Goal: Information Seeking & Learning: Learn about a topic

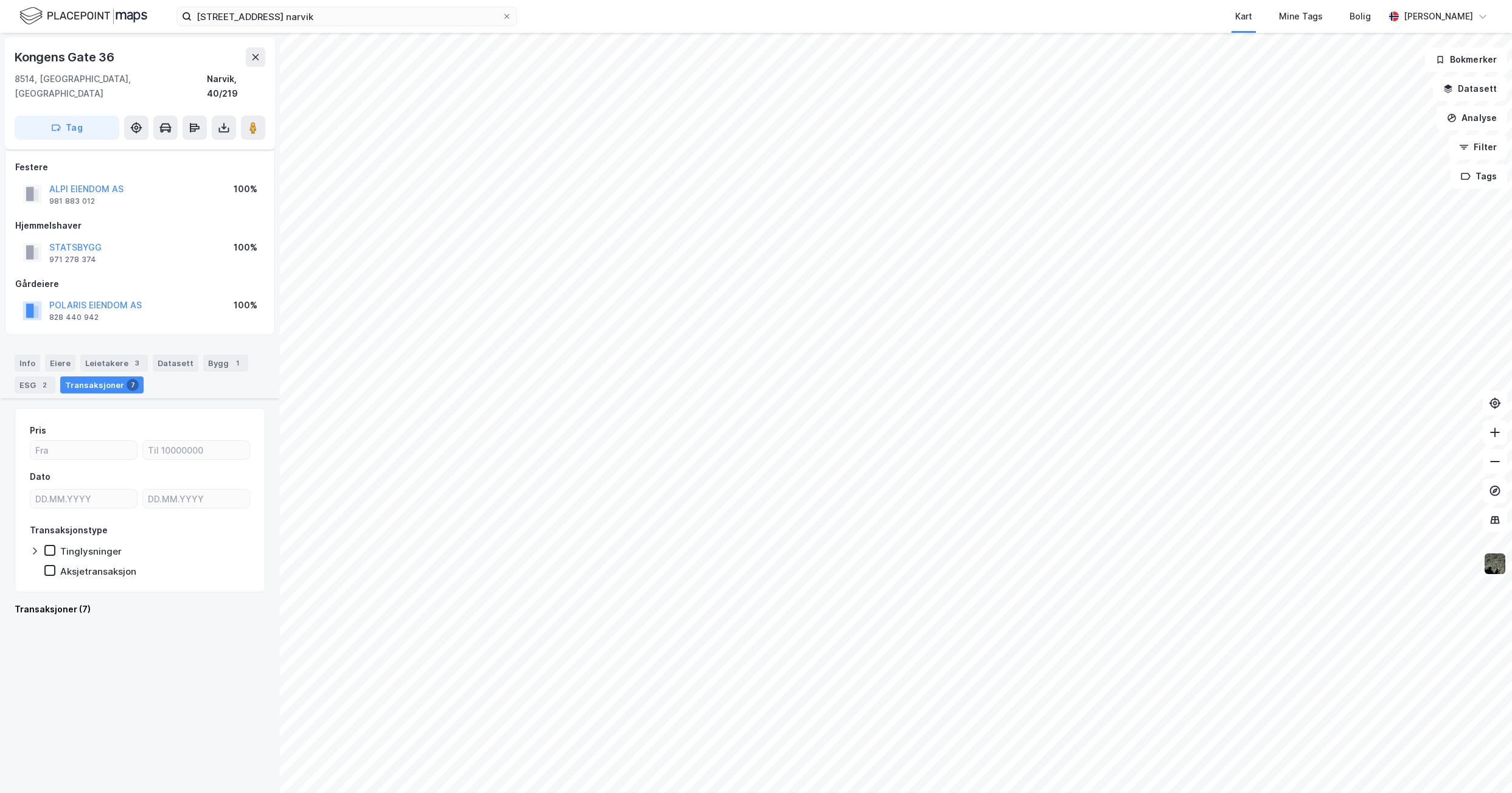
scroll to position [871, 0]
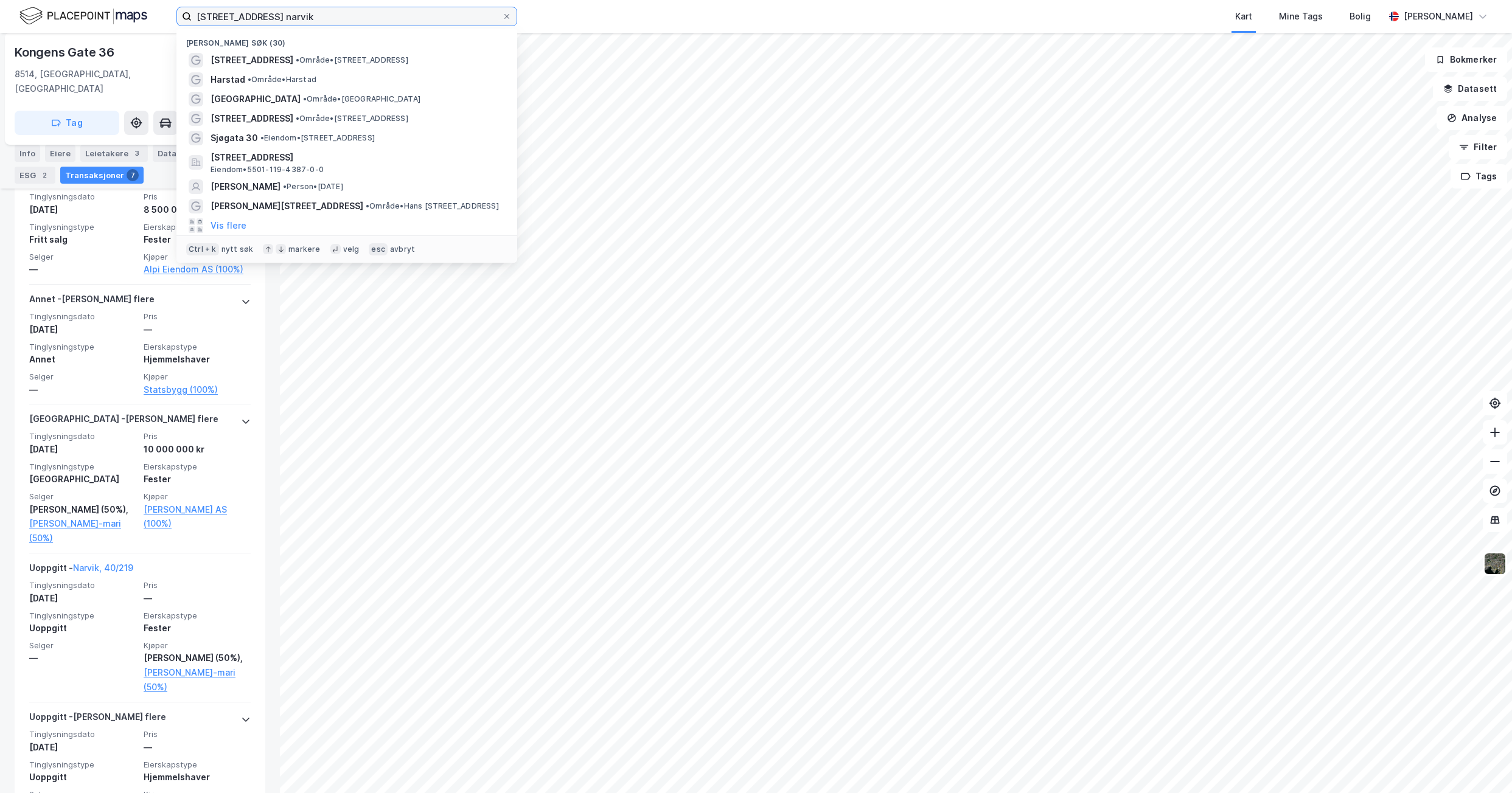
drag, startPoint x: 323, startPoint y: 17, endPoint x: 165, endPoint y: 10, distance: 158.2
click at [165, 10] on div "[STREET_ADDRESS] [PERSON_NAME] søk (30) [STREET_ADDRESS] • Område • [STREET_ADD…" at bounding box center [756, 16] width 1512 height 33
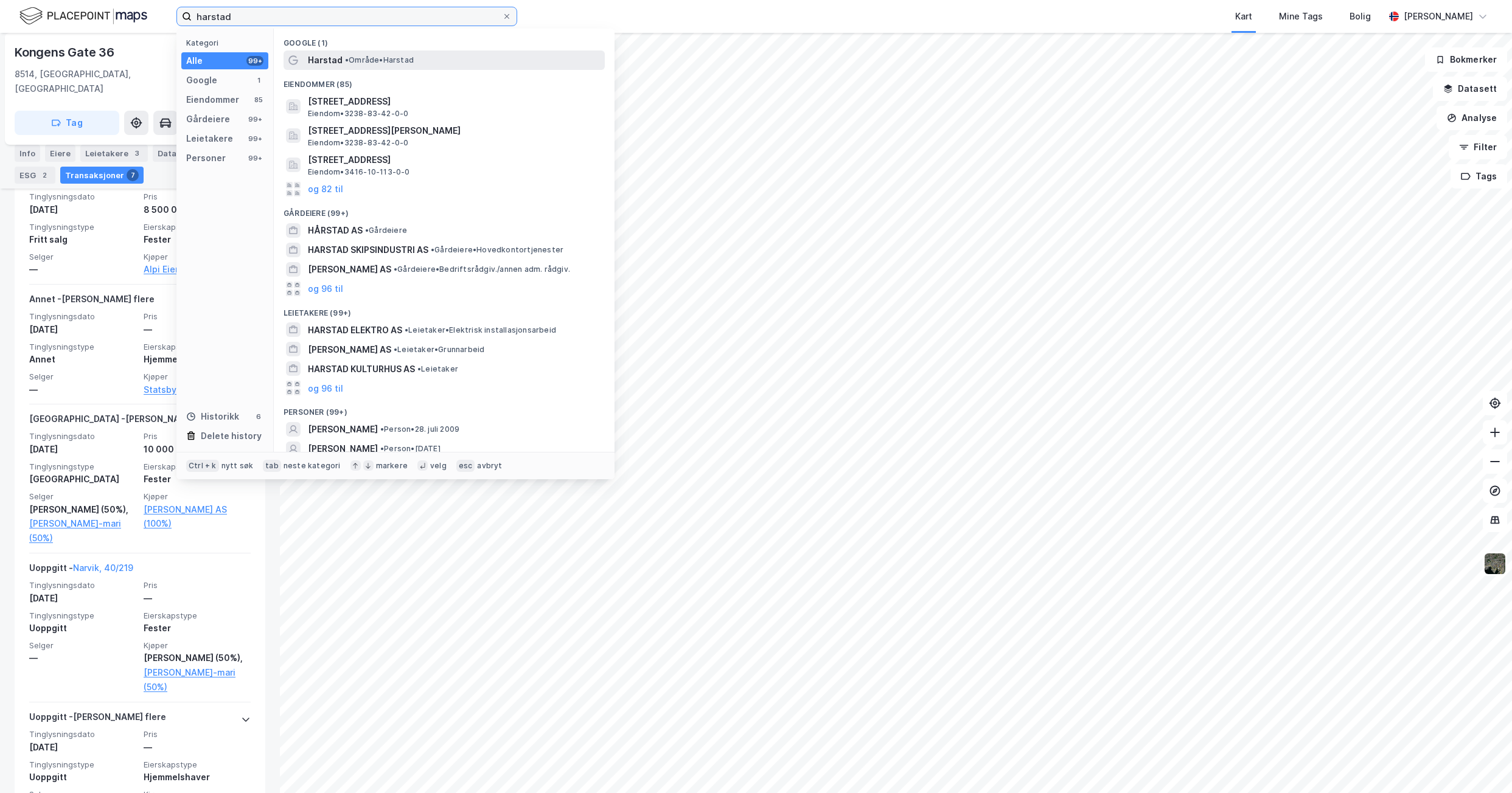
type input "harstad"
click at [381, 67] on div "Harstad • Område • [GEOGRAPHIC_DATA]" at bounding box center [456, 59] width 295 height 14
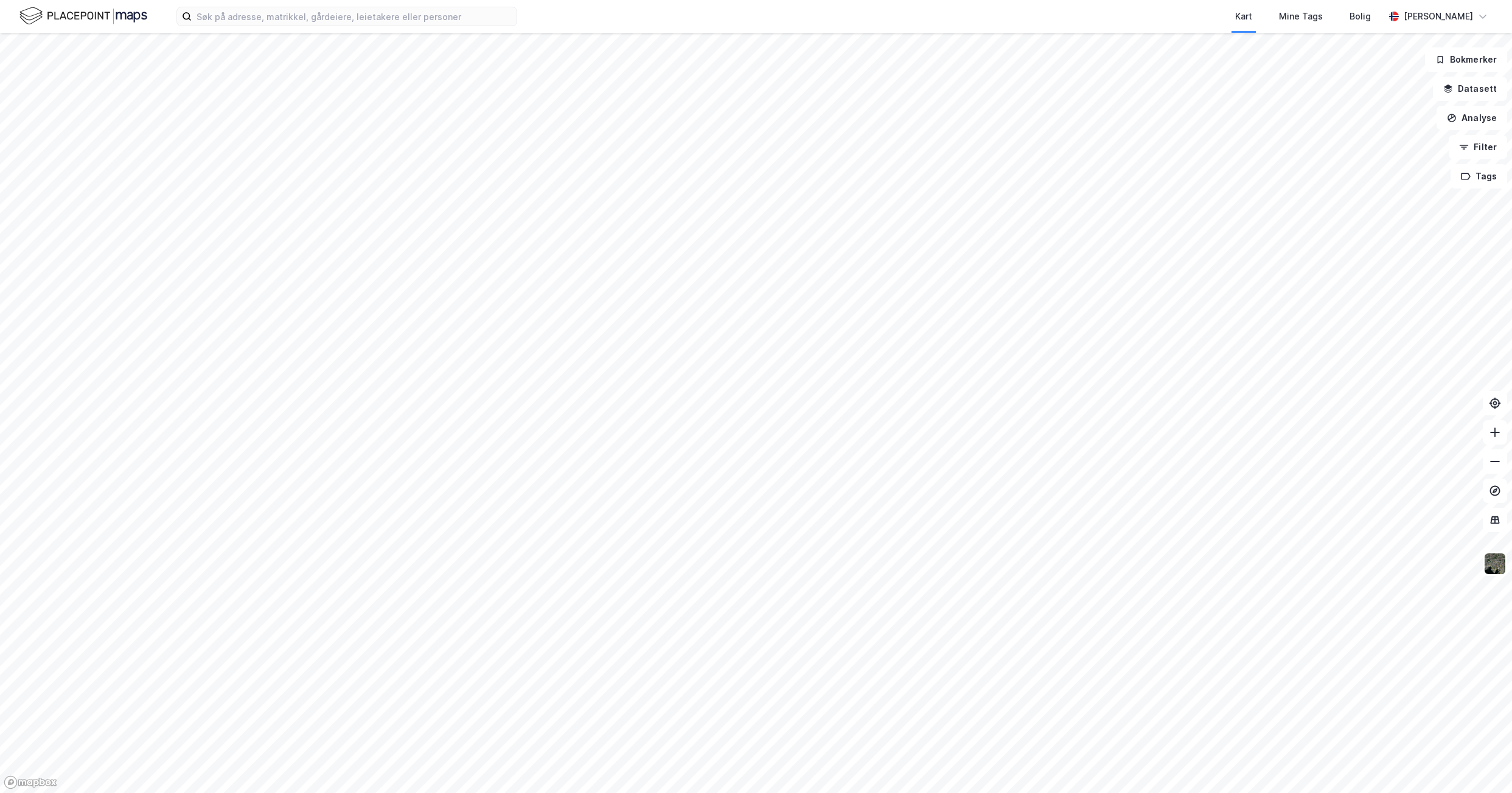
click at [334, 28] on div "Kart Mine Tags Bolig [PERSON_NAME]" at bounding box center [756, 16] width 1512 height 33
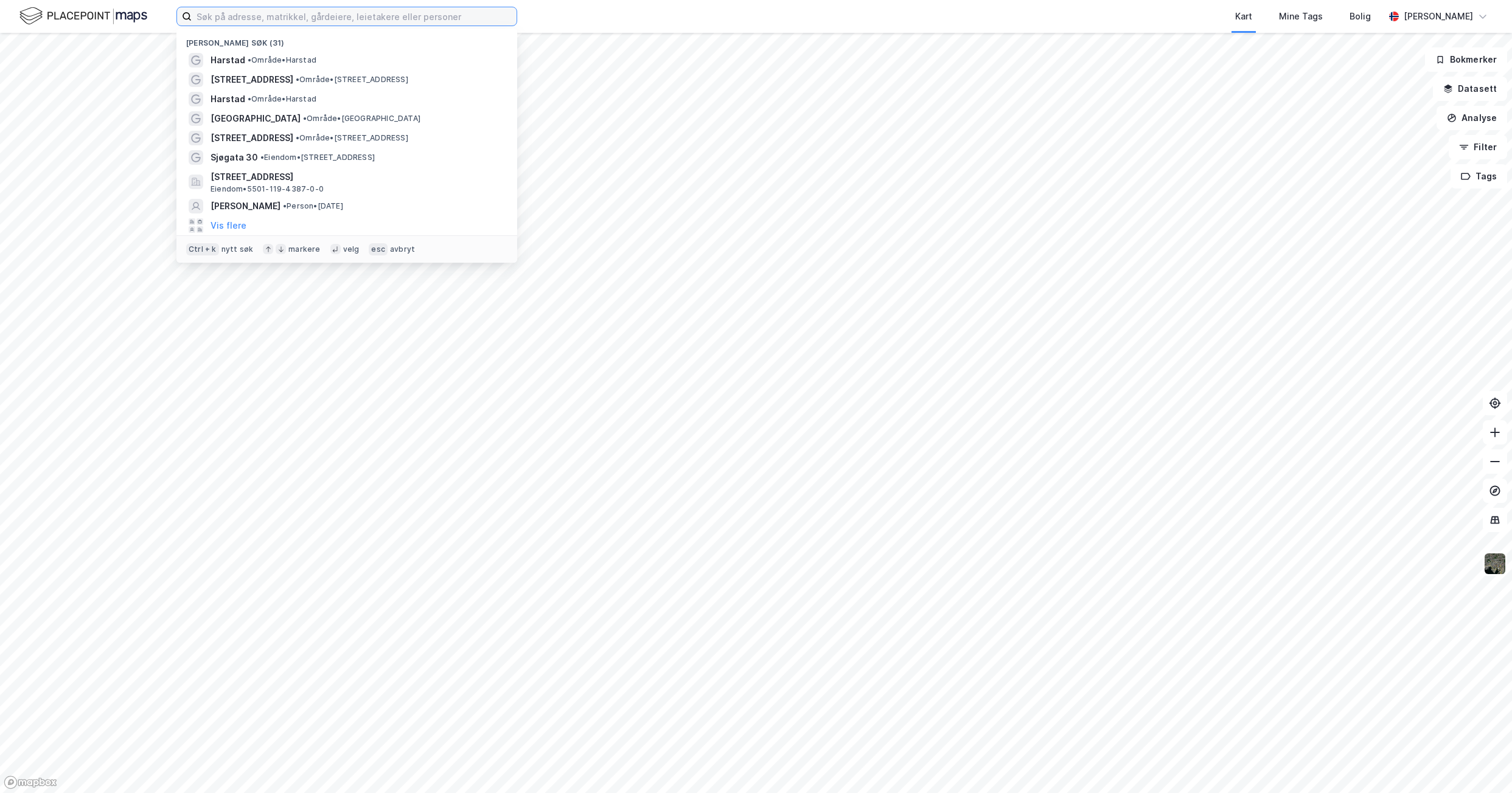
click at [337, 19] on input at bounding box center [354, 17] width 325 height 18
click at [281, 64] on span "• Område • [GEOGRAPHIC_DATA]" at bounding box center [282, 60] width 69 height 10
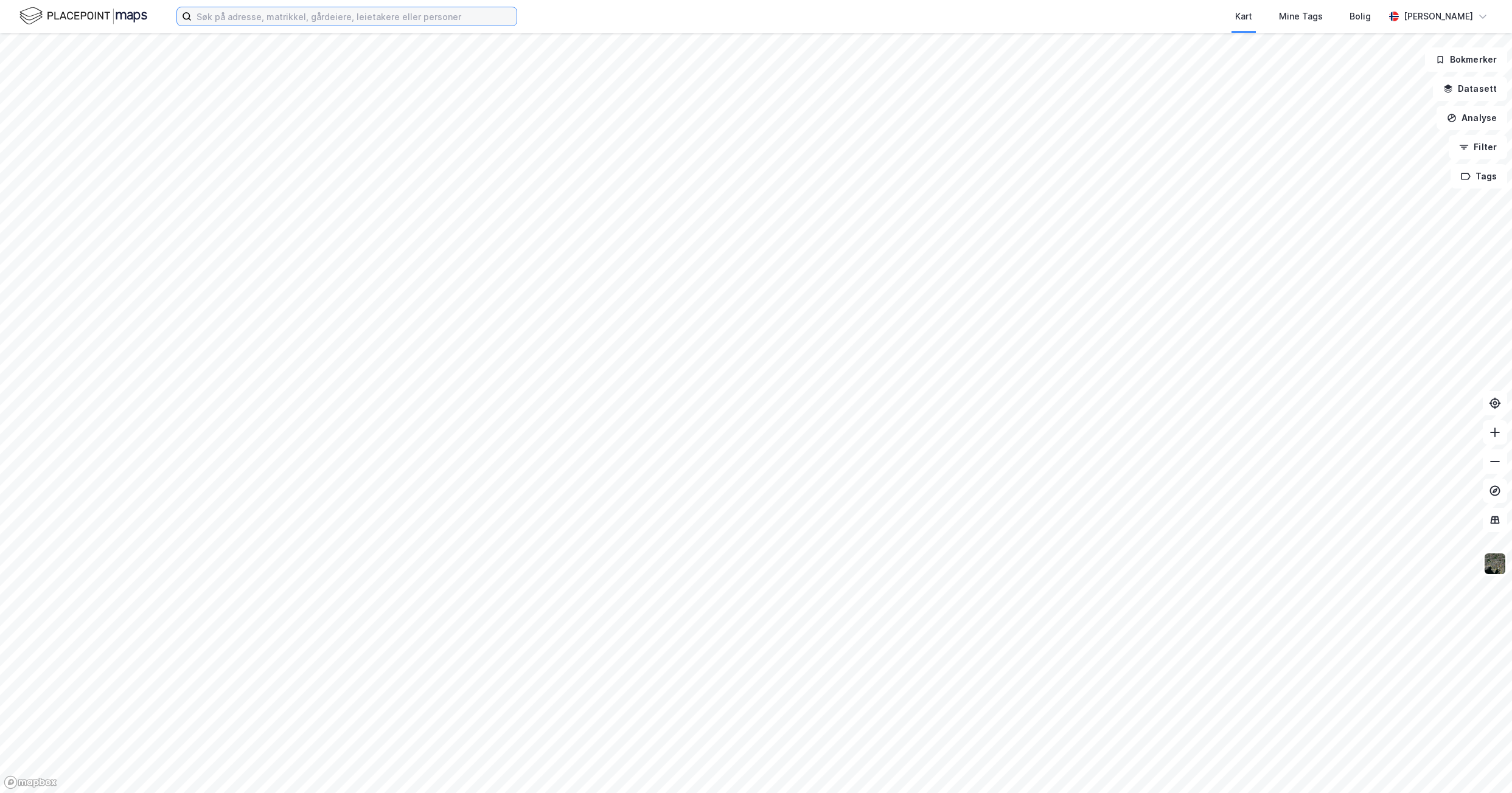
click at [251, 16] on input at bounding box center [354, 17] width 325 height 18
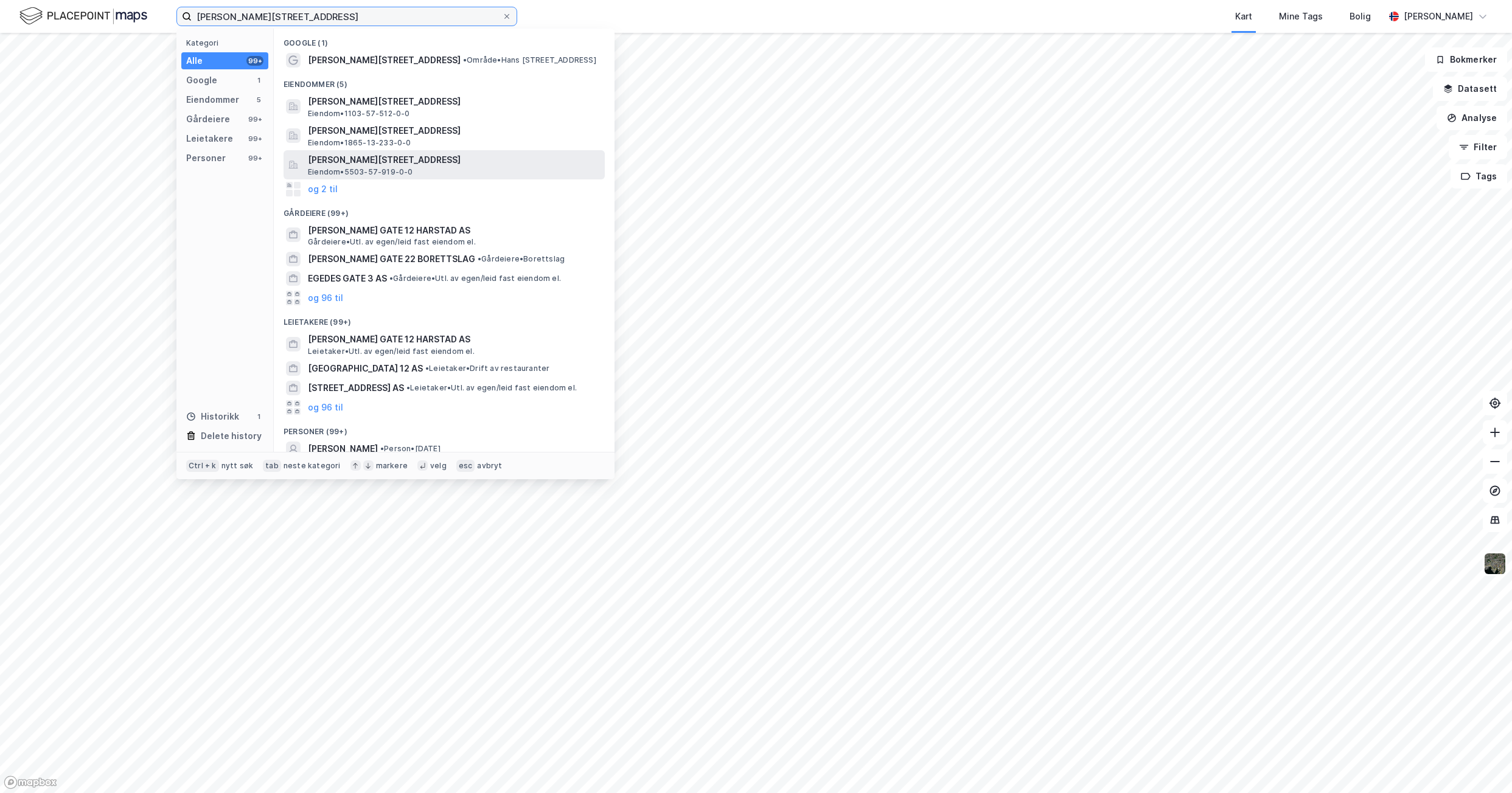
type input "hans egedes gate 12"
click at [414, 169] on div "Hans Egedes gate 12, 9405, HARSTAD, HARSTAD Eiendom • 5503-57-919-0-0" at bounding box center [456, 164] width 295 height 24
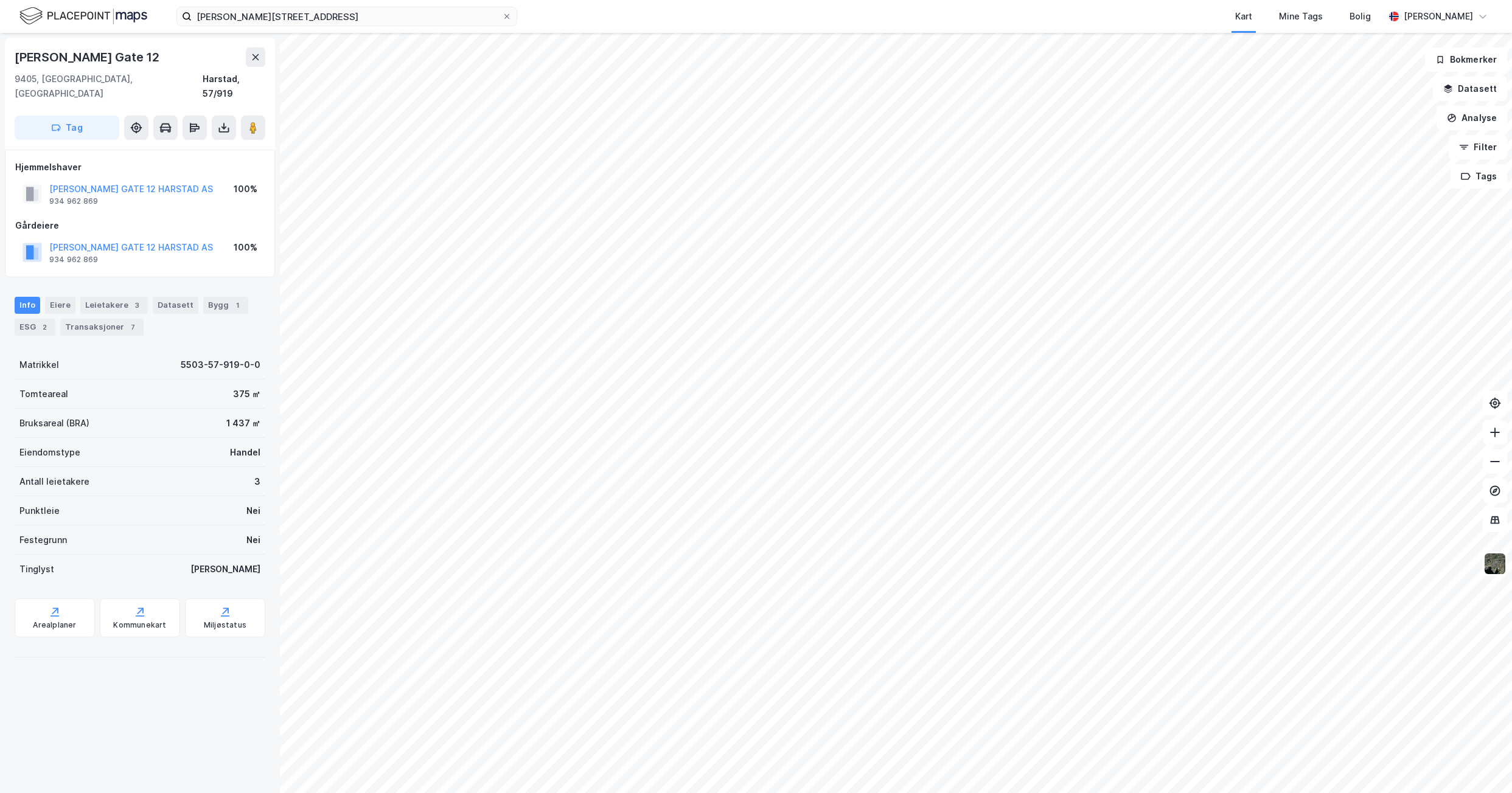
click at [59, 312] on div "Info Eiere Leietakere 3 Datasett Bygg 1 ESG 2 Transaksjoner 7" at bounding box center [139, 316] width 250 height 39
click at [39, 322] on div "2" at bounding box center [44, 327] width 13 height 13
